Goal: Find specific page/section

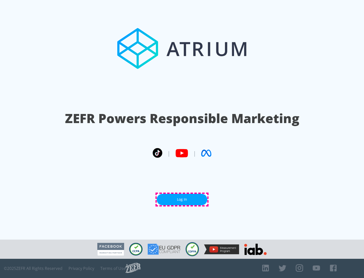
click at [182, 200] on link "Log In" at bounding box center [182, 199] width 51 height 11
